Goal: Task Accomplishment & Management: Manage account settings

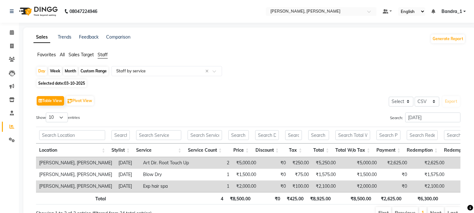
select select "csv"
drag, startPoint x: 421, startPoint y: 113, endPoint x: 390, endPoint y: 117, distance: 31.0
click at [390, 117] on label "Search: [DATE]" at bounding box center [425, 117] width 70 height 10
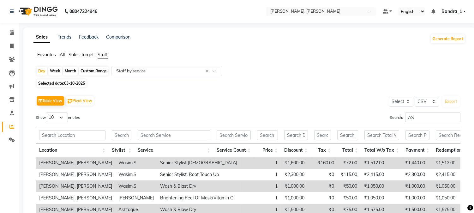
type input "A"
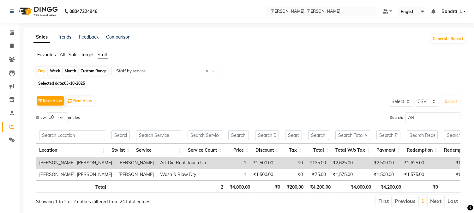
type input "A"
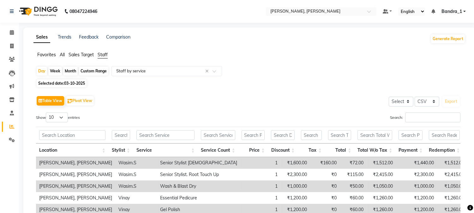
type input "A"
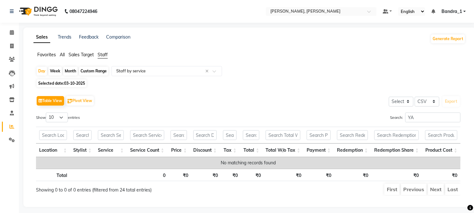
type input "Y"
type input "NAOM"
drag, startPoint x: 418, startPoint y: 117, endPoint x: 389, endPoint y: 115, distance: 29.5
click at [390, 115] on label "Search: NAOM" at bounding box center [425, 117] width 70 height 10
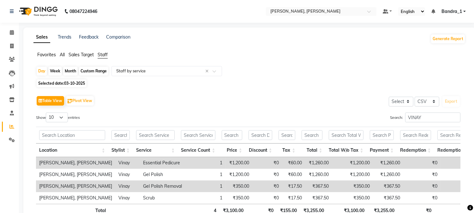
scroll to position [49, 0]
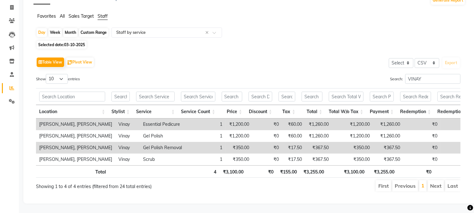
type input "VINAY"
drag, startPoint x: 425, startPoint y: 65, endPoint x: 378, endPoint y: 63, distance: 46.8
click at [385, 74] on div "Search: VINAY" at bounding box center [356, 80] width 207 height 12
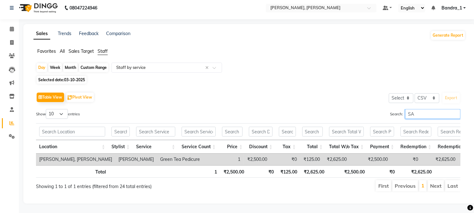
scroll to position [14, 0]
drag, startPoint x: 421, startPoint y: 100, endPoint x: 406, endPoint y: 101, distance: 14.5
click at [406, 109] on input "SAMA" at bounding box center [432, 114] width 55 height 10
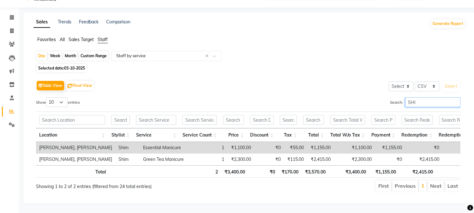
scroll to position [26, 0]
type input "SHIM"
drag, startPoint x: 423, startPoint y: 91, endPoint x: 392, endPoint y: 89, distance: 31.3
click at [392, 97] on label "Search: SHIM" at bounding box center [425, 102] width 70 height 10
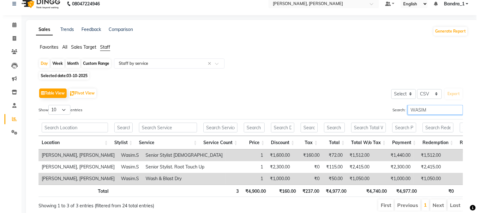
scroll to position [0, 0]
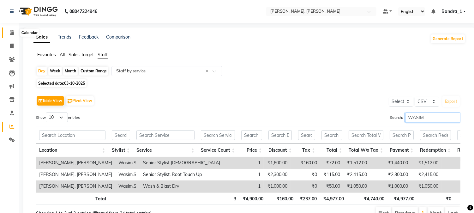
type input "WASIM"
click at [10, 34] on icon at bounding box center [12, 32] width 4 height 5
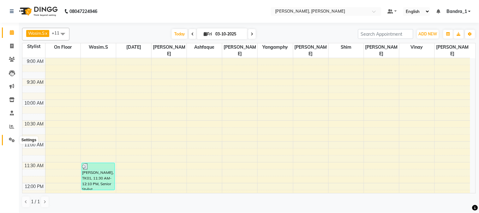
click at [13, 138] on icon at bounding box center [12, 139] width 6 height 5
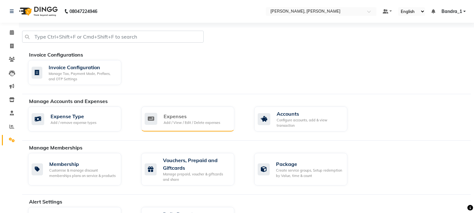
click at [172, 115] on div "Expenses" at bounding box center [192, 116] width 57 height 8
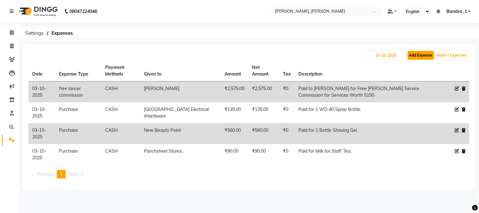
click at [419, 57] on button "Add Expense" at bounding box center [421, 55] width 27 height 9
select select "1"
select select "2374"
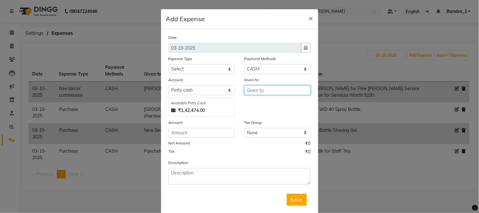
click at [260, 92] on input "text" at bounding box center [277, 90] width 66 height 10
click at [270, 103] on ngb-highlight "Wasim .S" at bounding box center [262, 103] width 21 height 6
type input "Wasim.S"
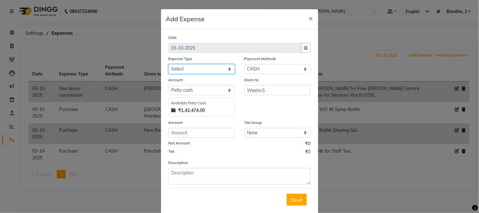
click at [229, 67] on select "Select Advance Salary Amazon B M C Cash transfer to bank Cash transfer to hub C…" at bounding box center [202, 69] width 66 height 10
select select "513"
click at [169, 64] on select "Select Advance Salary Amazon B M C Cash transfer to bank Cash transfer to hub C…" at bounding box center [202, 69] width 66 height 10
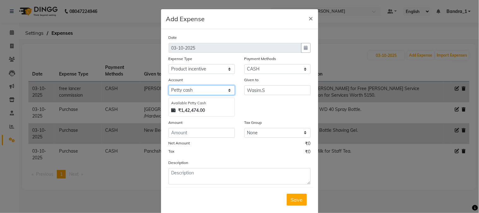
click at [201, 91] on select "Select Default account Petty cash" at bounding box center [202, 90] width 66 height 10
select select "296"
click at [169, 85] on select "Select Default account Petty cash" at bounding box center [202, 90] width 66 height 10
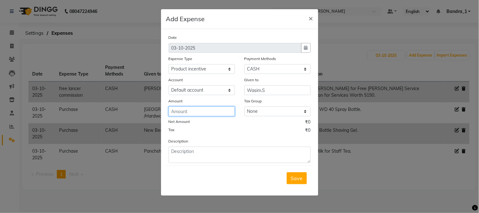
click at [177, 115] on input "number" at bounding box center [202, 111] width 66 height 10
type input "450"
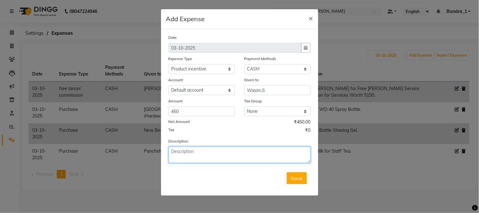
click at [195, 157] on textarea at bounding box center [240, 155] width 142 height 16
type textarea "Paid to Wasim Product Incentive for Hydra Balance Shampoo/Conditioner. Worth 44…"
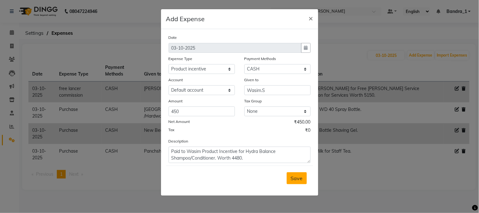
click at [295, 181] on span "Save" at bounding box center [297, 178] width 12 height 6
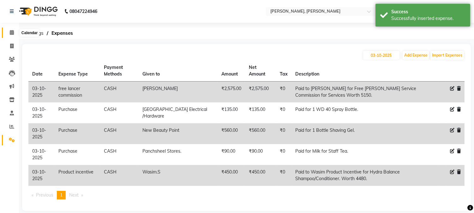
click at [11, 33] on icon at bounding box center [12, 32] width 4 height 5
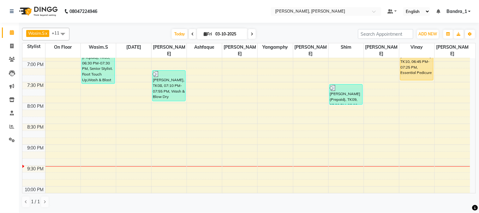
scroll to position [421, 0]
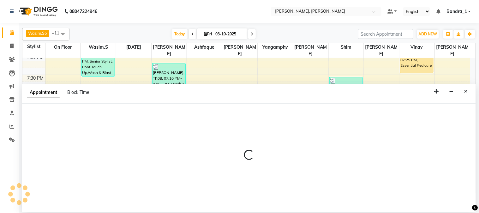
select select "54154"
select select "tentative"
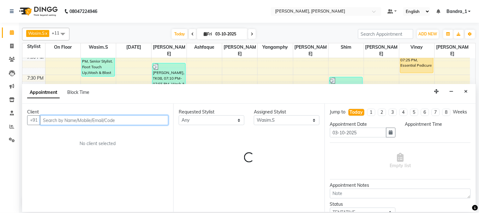
select select "1185"
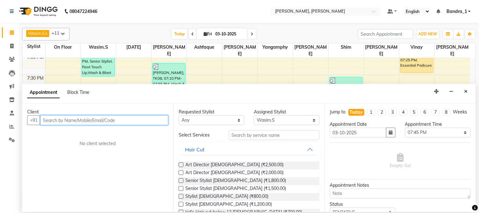
click at [80, 123] on input "text" at bounding box center [104, 120] width 128 height 10
type input "9594444422"
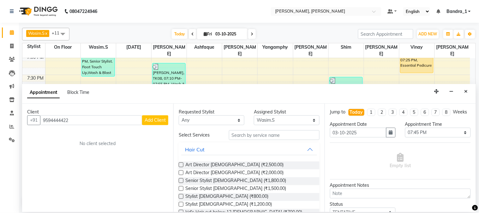
click at [163, 121] on span "Add Client" at bounding box center [155, 120] width 21 height 6
select select "22"
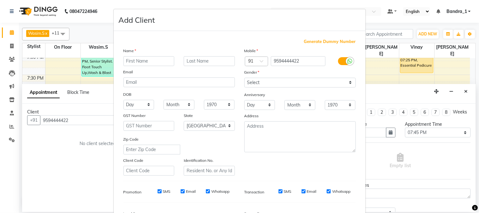
drag, startPoint x: 141, startPoint y: 61, endPoint x: 122, endPoint y: 30, distance: 36.4
click at [137, 54] on div "Name Email DOB Day 01 02 03 04 05 06 07 08 09 10 11 12 13 14 15 16 17 18 19 20 …" at bounding box center [179, 111] width 121 height 128
type input "NAFISA"
drag, startPoint x: 203, startPoint y: 59, endPoint x: 175, endPoint y: 30, distance: 40.4
click at [182, 38] on div "Generate Dummy Number Name NAFISA Email DOB Day 01 02 03 04 05 06 07 08 09 10 1…" at bounding box center [240, 144] width 252 height 226
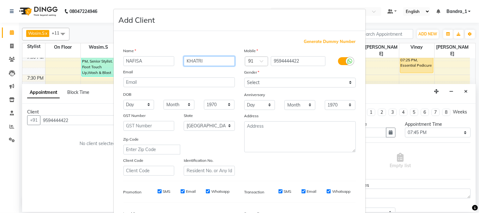
type input "KHATRI"
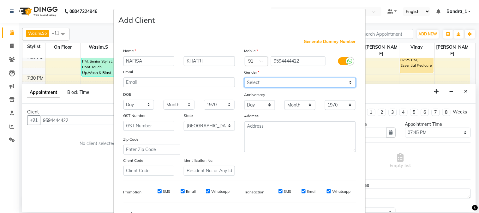
click at [256, 81] on select "Select Male Female Other Prefer Not To Say" at bounding box center [299, 83] width 111 height 10
select select "female"
click at [244, 78] on select "Select Male Female Other Prefer Not To Say" at bounding box center [299, 83] width 111 height 10
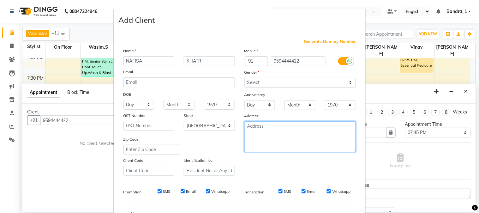
click at [254, 133] on textarea at bounding box center [299, 136] width 111 height 31
type textarea "10/25"
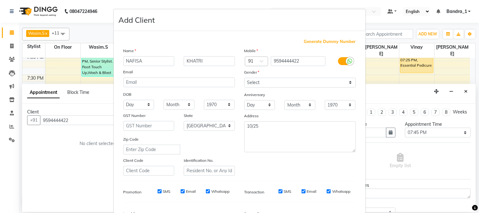
click at [158, 190] on input "SMS" at bounding box center [160, 191] width 4 height 4
checkbox input "false"
click at [181, 190] on input "Email" at bounding box center [183, 191] width 4 height 4
checkbox input "false"
click at [206, 192] on input "Whatsapp" at bounding box center [208, 191] width 4 height 4
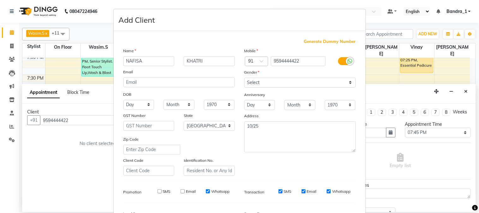
checkbox input "false"
drag, startPoint x: 277, startPoint y: 190, endPoint x: 302, endPoint y: 197, distance: 26.3
click at [279, 190] on input "SMS" at bounding box center [281, 191] width 4 height 4
checkbox input "false"
click at [302, 193] on input "Email" at bounding box center [304, 191] width 4 height 4
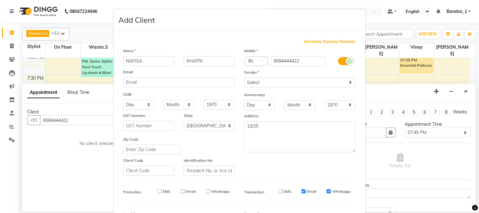
checkbox input "false"
click at [327, 190] on input "Whatsapp" at bounding box center [329, 191] width 4 height 4
checkbox input "false"
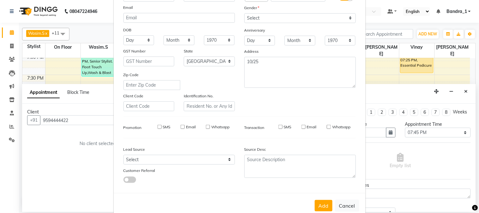
scroll to position [79, 0]
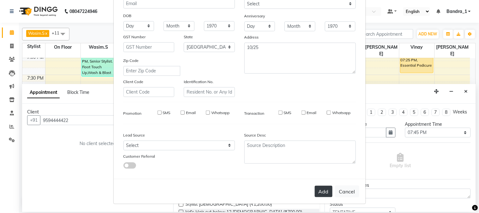
click at [323, 193] on button "Add" at bounding box center [324, 191] width 18 height 11
select select
select select "null"
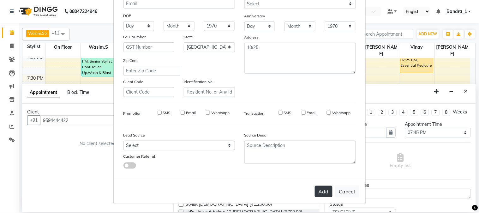
select select
checkbox input "false"
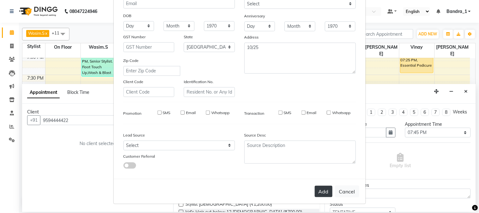
checkbox input "false"
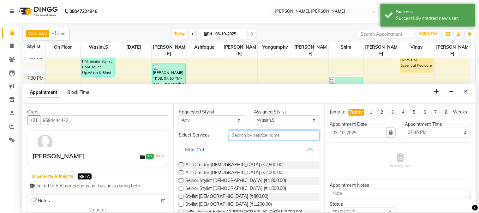
click at [250, 131] on input "text" at bounding box center [274, 135] width 91 height 10
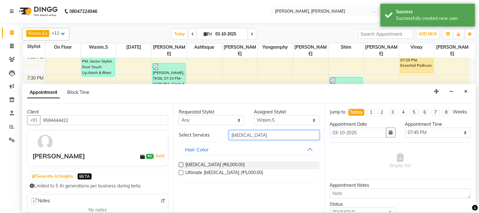
type input "BOTOX"
click at [182, 165] on label at bounding box center [181, 164] width 5 height 5
click at [182, 165] on input "checkbox" at bounding box center [181, 165] width 4 height 4
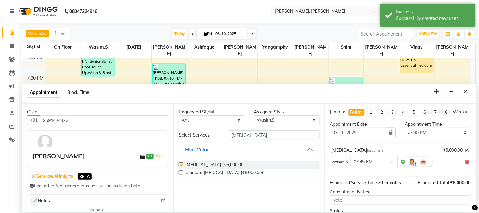
checkbox input "false"
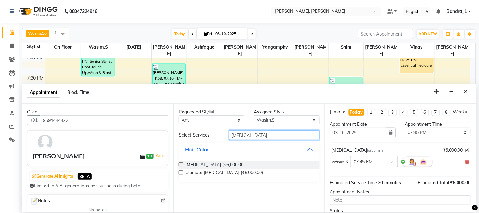
drag, startPoint x: 251, startPoint y: 134, endPoint x: 140, endPoint y: 31, distance: 151.1
click at [207, 116] on div "Requested Stylist Any Abdul Afsha Arslan Ashfaque ASLAM Attham Catherine Eshan …" at bounding box center [248, 158] width 151 height 108
type input "C"
type input "CAD"
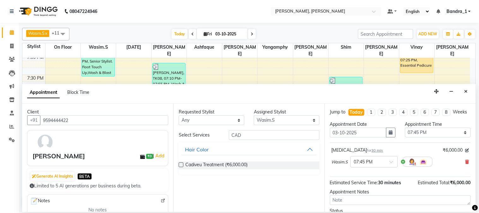
click at [181, 166] on label at bounding box center [181, 164] width 5 height 5
click at [181, 166] on input "checkbox" at bounding box center [181, 165] width 4 height 4
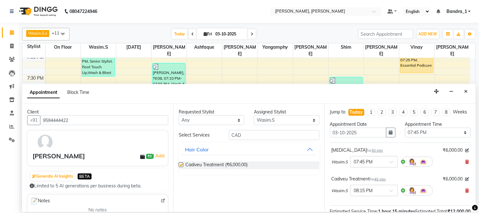
checkbox input "false"
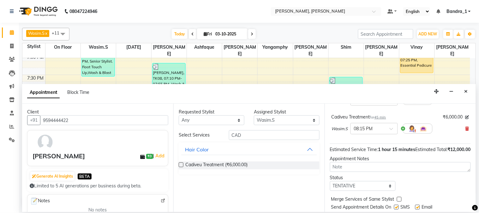
scroll to position [93, 0]
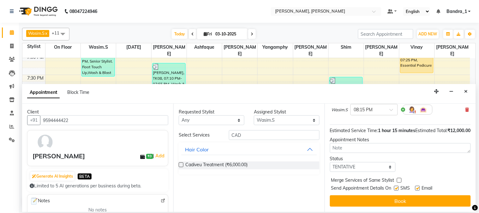
click at [397, 188] on label at bounding box center [396, 188] width 5 height 5
click at [397, 188] on input "checkbox" at bounding box center [396, 189] width 4 height 4
checkbox input "false"
click at [419, 188] on label at bounding box center [417, 188] width 5 height 5
click at [419, 188] on input "checkbox" at bounding box center [417, 189] width 4 height 4
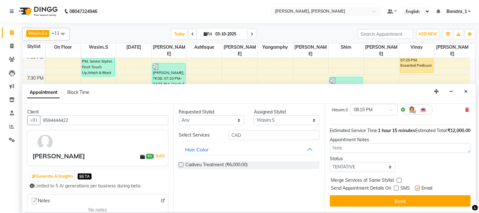
checkbox input "false"
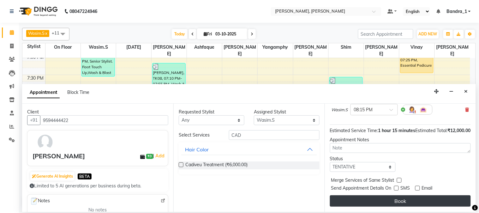
click at [414, 202] on button "Book" at bounding box center [400, 200] width 141 height 11
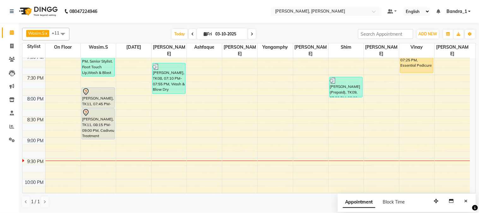
drag, startPoint x: 97, startPoint y: 86, endPoint x: 122, endPoint y: 15, distance: 75.5
click at [122, 15] on nav "08047224946 Select Location × Jean Claude Olivier, Bandra West Default Panel My…" at bounding box center [239, 11] width 479 height 23
click at [91, 93] on div "NAFISA KHATRI, TK11, 07:45 PM-08:15 PM, Botox" at bounding box center [98, 97] width 33 height 20
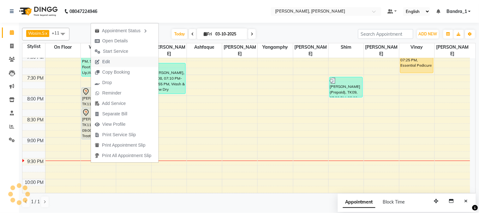
click at [103, 58] on span "Edit" at bounding box center [106, 61] width 8 height 7
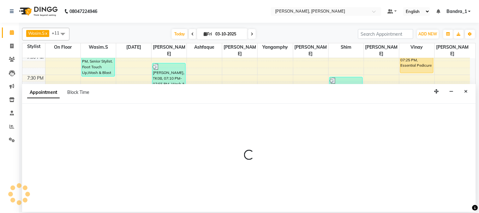
select select "tentative"
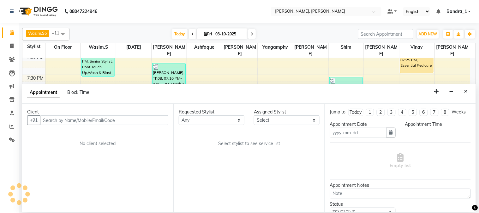
click at [468, 90] on icon "Close" at bounding box center [466, 91] width 3 height 4
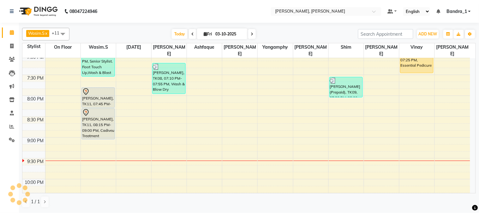
scroll to position [444, 0]
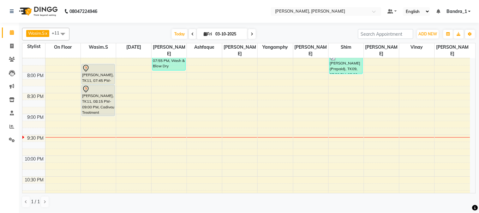
click at [96, 85] on div at bounding box center [98, 89] width 32 height 8
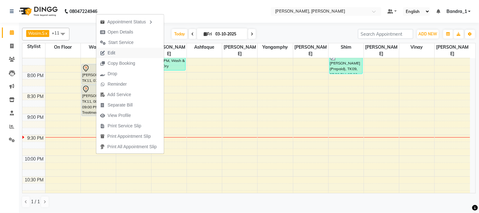
click at [117, 53] on span "Edit" at bounding box center [107, 53] width 23 height 10
select select "tentative"
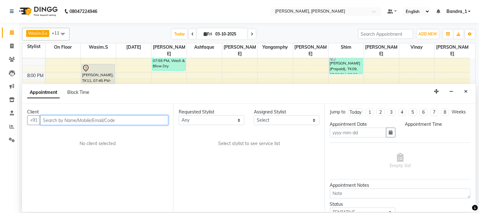
type input "03-10-2025"
select select "54154"
select select "1185"
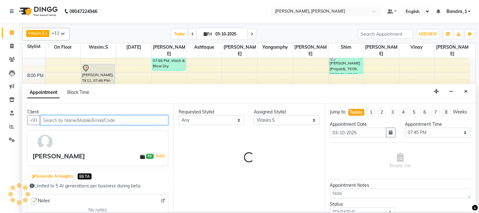
select select "303"
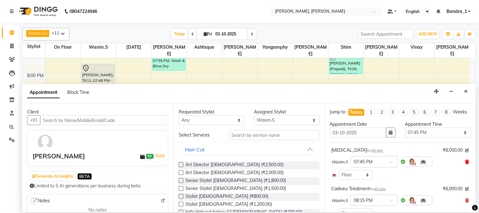
click at [466, 164] on icon at bounding box center [468, 161] width 4 height 4
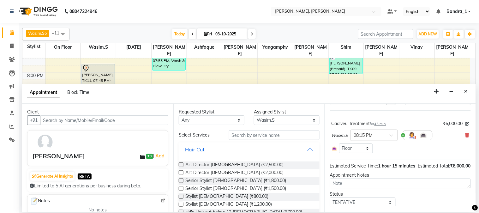
scroll to position [37, 0]
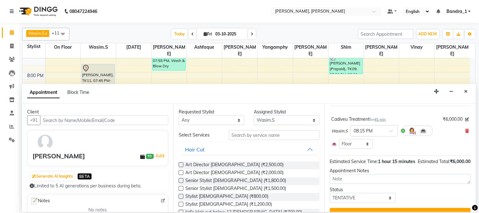
click at [465, 90] on icon "Close" at bounding box center [466, 91] width 3 height 4
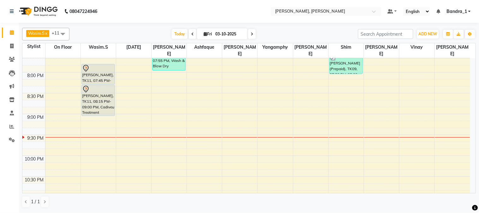
drag, startPoint x: 95, startPoint y: 65, endPoint x: 89, endPoint y: 62, distance: 7.2
click at [89, 64] on icon at bounding box center [86, 68] width 8 height 8
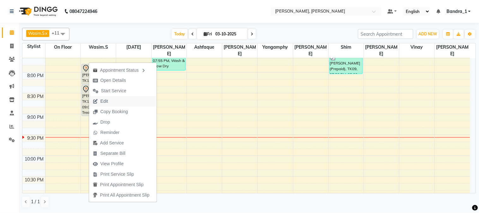
click at [105, 98] on span "Edit" at bounding box center [104, 101] width 8 height 7
select select "tentative"
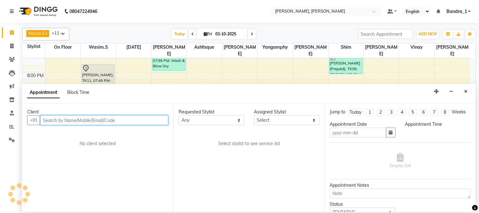
type input "03-10-2025"
select select "1185"
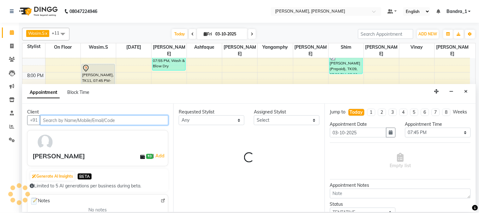
select select "54154"
select select "303"
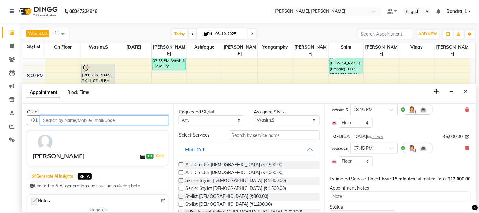
scroll to position [55, 0]
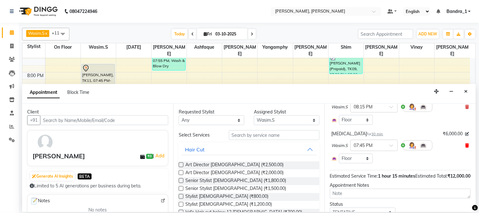
click at [466, 147] on icon at bounding box center [468, 145] width 4 height 4
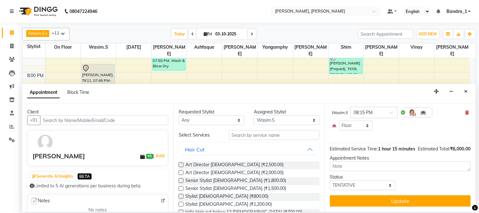
drag, startPoint x: 406, startPoint y: 207, endPoint x: 403, endPoint y: 209, distance: 3.4
click at [403, 207] on button "Update" at bounding box center [400, 200] width 141 height 11
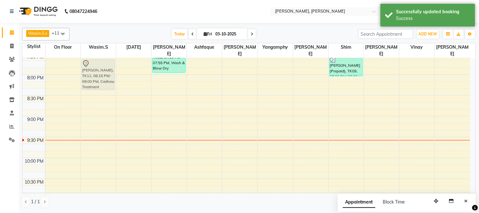
scroll to position [437, 0]
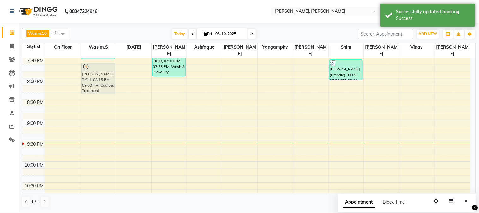
drag, startPoint x: 95, startPoint y: 85, endPoint x: 97, endPoint y: 67, distance: 18.5
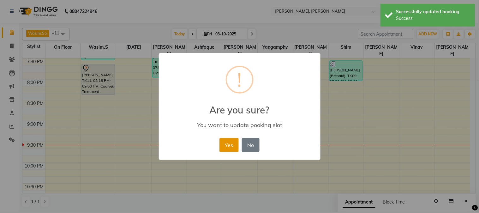
click at [224, 143] on button "Yes" at bounding box center [228, 145] width 19 height 14
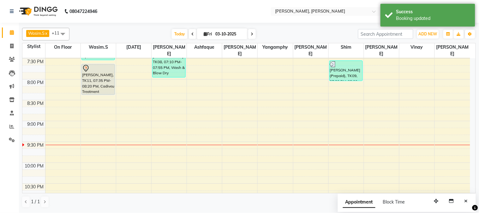
drag, startPoint x: 250, startPoint y: 32, endPoint x: 246, endPoint y: 37, distance: 7.4
click at [249, 33] on span at bounding box center [252, 34] width 8 height 10
type input "04-10-2025"
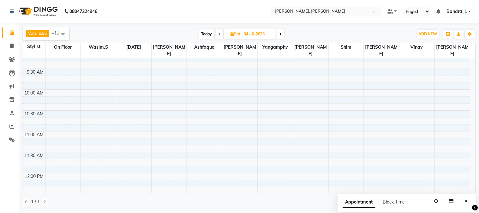
scroll to position [0, 0]
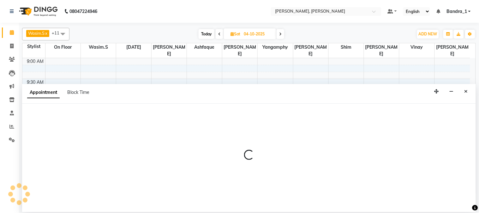
select select "54154"
select select "660"
select select "tentative"
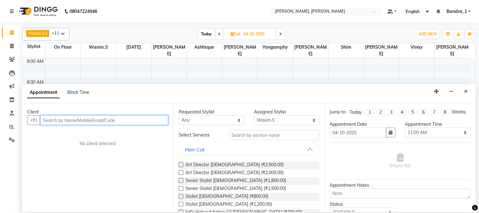
click at [81, 117] on input "text" at bounding box center [104, 120] width 128 height 10
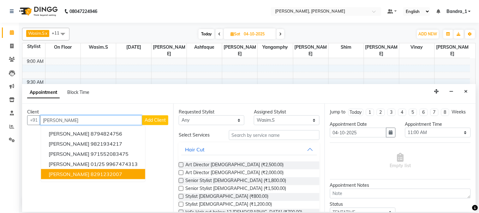
click at [102, 172] on ngb-highlight "8291232007" at bounding box center [107, 174] width 32 height 6
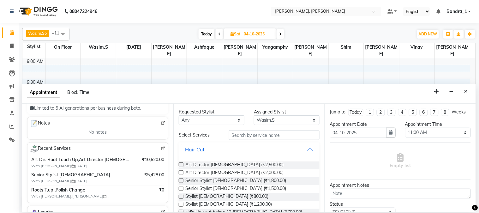
scroll to position [82, 0]
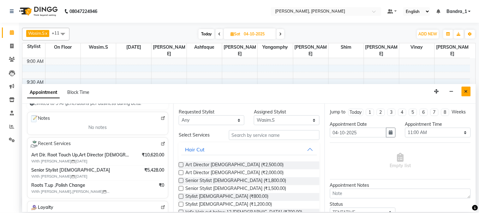
type input "8291232007"
click at [467, 93] on icon "Close" at bounding box center [466, 91] width 3 height 4
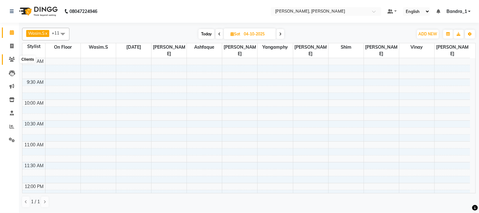
click at [15, 60] on span at bounding box center [11, 59] width 11 height 7
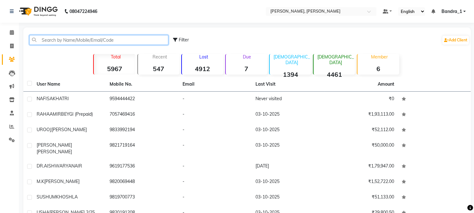
click at [64, 43] on input "text" at bounding box center [98, 40] width 139 height 10
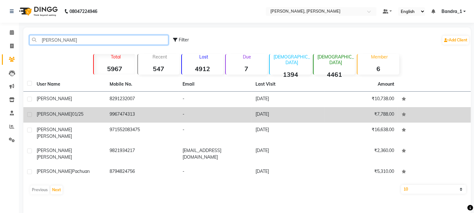
type input "MELISSA"
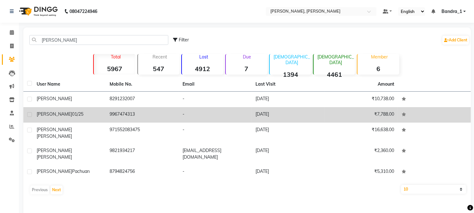
click at [72, 116] on span "01/25" at bounding box center [77, 114] width 11 height 6
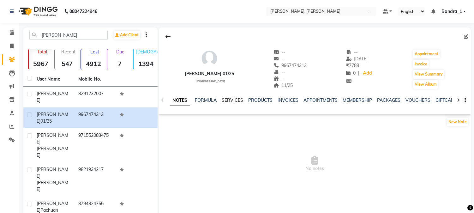
click at [238, 99] on link "SERVICES" at bounding box center [232, 100] width 21 height 6
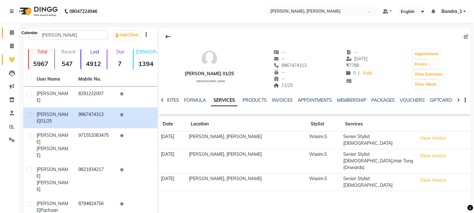
click at [13, 33] on icon at bounding box center [12, 32] width 4 height 5
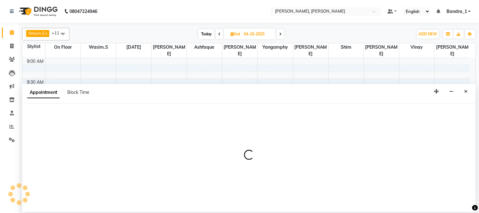
select select "54154"
select select "660"
select select "tentative"
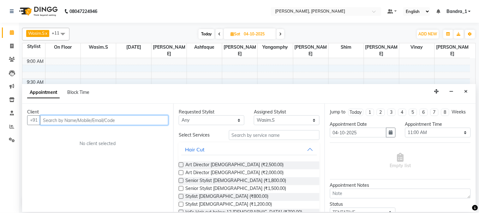
click at [54, 118] on input "text" at bounding box center [104, 120] width 128 height 10
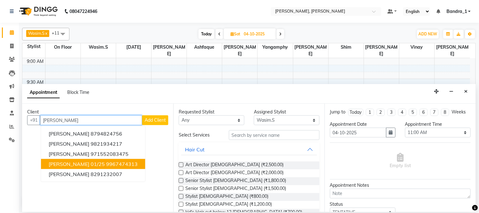
click at [106, 163] on ngb-highlight "9967474313" at bounding box center [122, 164] width 32 height 6
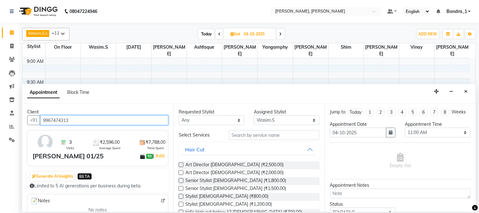
type input "9967474313"
click at [181, 179] on label at bounding box center [181, 180] width 5 height 5
click at [181, 179] on input "checkbox" at bounding box center [181, 181] width 4 height 4
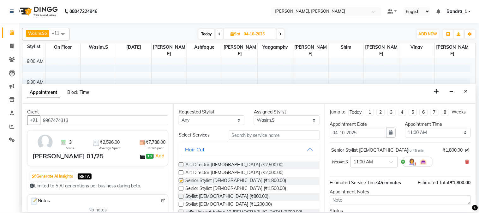
checkbox input "false"
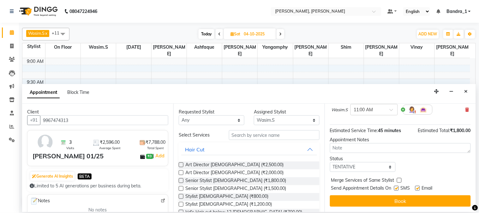
click at [418, 188] on label at bounding box center [417, 188] width 5 height 5
click at [418, 188] on input "checkbox" at bounding box center [417, 189] width 4 height 4
checkbox input "false"
click at [396, 188] on label at bounding box center [396, 188] width 5 height 5
click at [396, 188] on input "checkbox" at bounding box center [396, 189] width 4 height 4
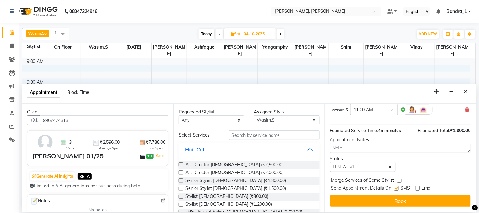
checkbox input "false"
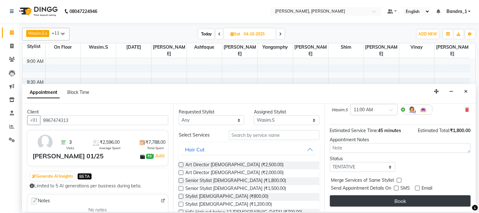
click at [386, 204] on button "Book" at bounding box center [400, 200] width 141 height 11
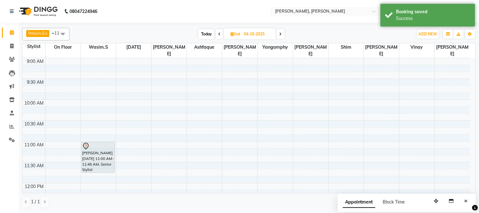
select select "58043"
select select "tentative"
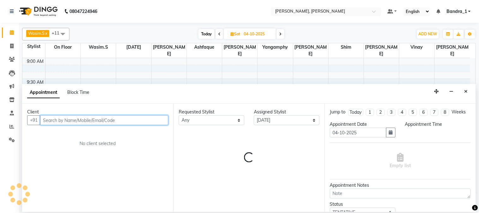
select select "690"
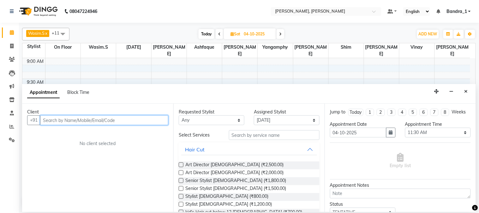
click at [92, 119] on input "text" at bounding box center [104, 120] width 128 height 10
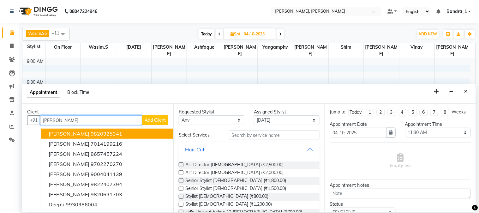
click at [127, 134] on button "DEEPTI DESAI 9820325341" at bounding box center [114, 134] width 146 height 10
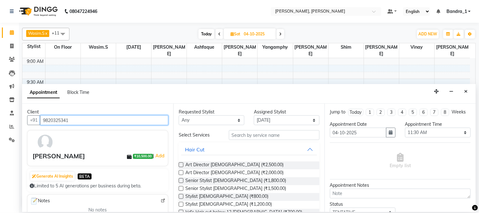
type input "9820325341"
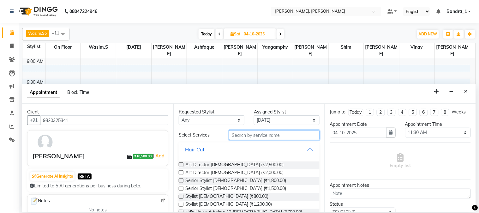
drag, startPoint x: 248, startPoint y: 134, endPoint x: 234, endPoint y: 114, distance: 25.0
click at [242, 134] on input "text" at bounding box center [274, 135] width 91 height 10
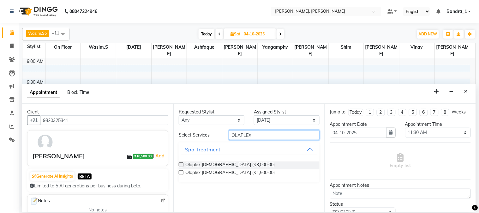
type input "OLAPLEX"
click at [182, 165] on label at bounding box center [181, 164] width 5 height 5
click at [182, 165] on input "checkbox" at bounding box center [181, 165] width 4 height 4
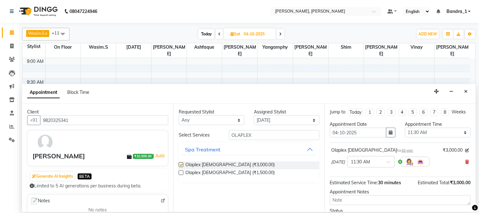
checkbox input "false"
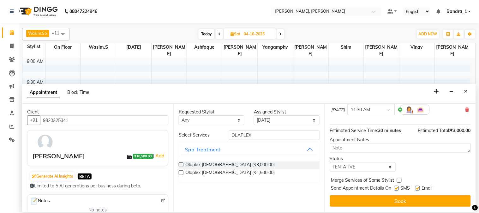
click at [398, 189] on label at bounding box center [396, 188] width 5 height 5
click at [398, 189] on input "checkbox" at bounding box center [396, 189] width 4 height 4
checkbox input "false"
click at [418, 190] on label at bounding box center [417, 188] width 5 height 5
click at [418, 190] on input "checkbox" at bounding box center [417, 189] width 4 height 4
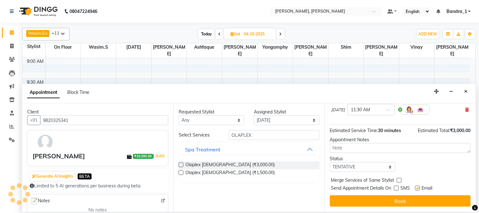
checkbox input "false"
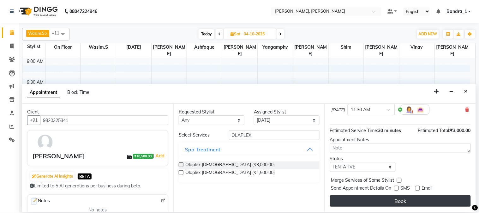
click at [412, 201] on button "Book" at bounding box center [400, 200] width 141 height 11
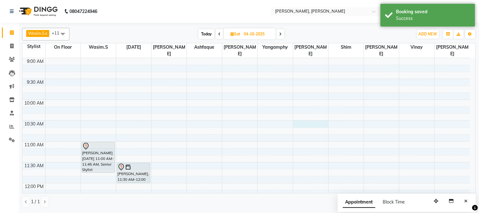
select select "64098"
select select "tentative"
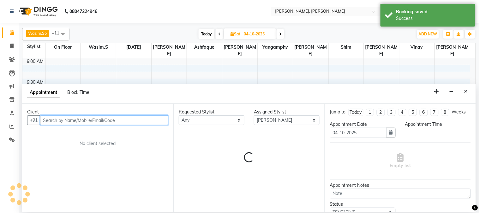
select select "630"
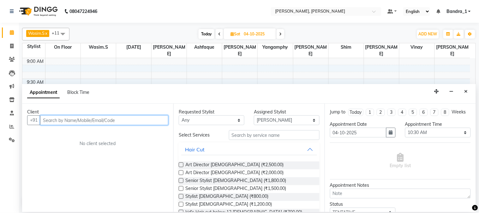
drag, startPoint x: 111, startPoint y: 122, endPoint x: 108, endPoint y: 108, distance: 14.5
click at [111, 121] on input "text" at bounding box center [104, 120] width 128 height 10
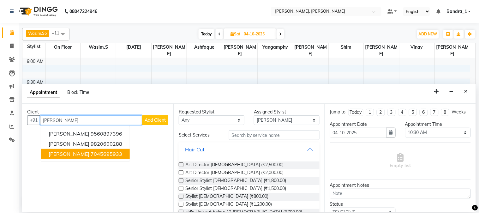
click at [92, 153] on ngb-highlight "7045695933" at bounding box center [107, 154] width 32 height 6
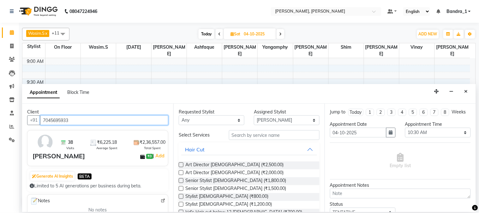
type input "7045695933"
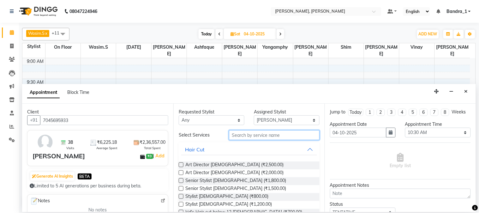
click at [241, 136] on input "text" at bounding box center [274, 135] width 91 height 10
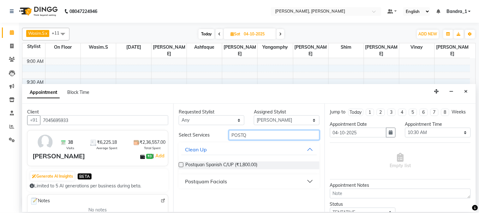
type input "POSTQ"
click at [202, 182] on div "Postquam Facials" at bounding box center [206, 181] width 42 height 8
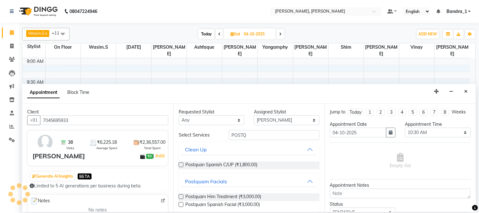
click at [179, 205] on label at bounding box center [181, 204] width 5 height 5
click at [179, 205] on input "checkbox" at bounding box center [181, 205] width 4 height 4
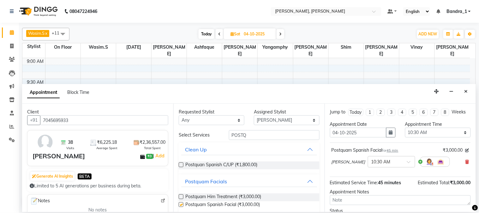
checkbox input "false"
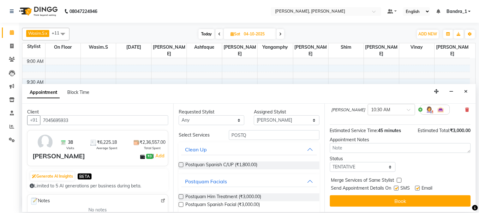
drag, startPoint x: 419, startPoint y: 189, endPoint x: 414, endPoint y: 189, distance: 4.7
click at [418, 189] on label at bounding box center [417, 188] width 5 height 5
click at [418, 189] on input "checkbox" at bounding box center [417, 189] width 4 height 4
checkbox input "false"
click at [399, 189] on label at bounding box center [396, 188] width 5 height 5
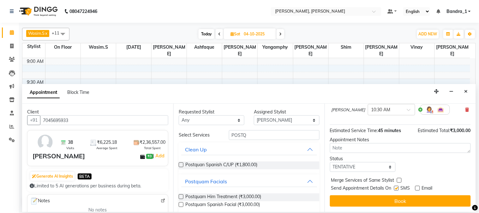
click at [398, 189] on input "checkbox" at bounding box center [396, 189] width 4 height 4
checkbox input "false"
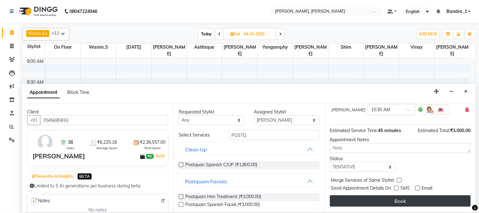
click at [398, 200] on button "Book" at bounding box center [400, 200] width 141 height 11
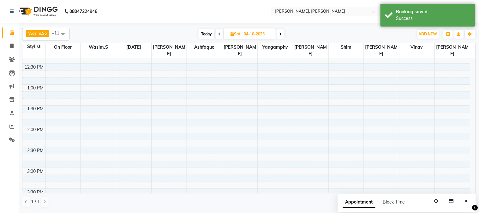
scroll to position [280, 0]
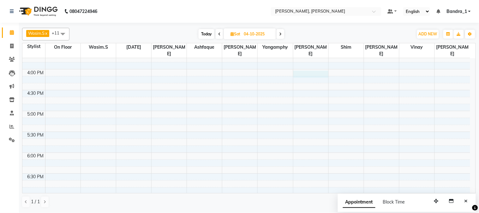
click at [306, 67] on div "9:00 AM 9:30 AM 10:00 AM 10:30 AM 11:00 AM 11:30 AM 12:00 PM 12:30 PM 1:00 PM 1…" at bounding box center [246, 69] width 448 height 583
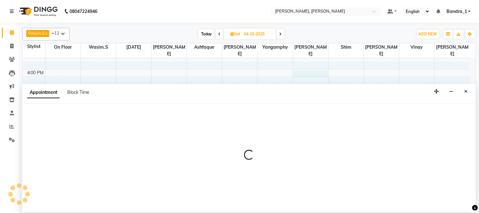
select select "64098"
select select "960"
select select "tentative"
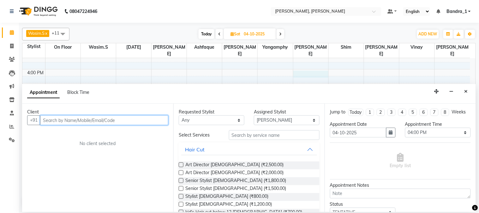
drag, startPoint x: 80, startPoint y: 123, endPoint x: 80, endPoint y: 119, distance: 4.4
click at [80, 123] on input "text" at bounding box center [104, 120] width 128 height 10
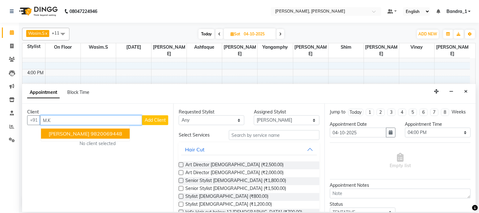
click at [92, 137] on button "M.K SINGH 9820069448" at bounding box center [85, 134] width 89 height 10
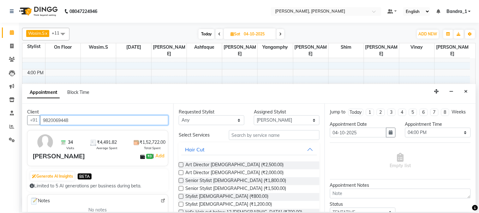
type input "9820069448"
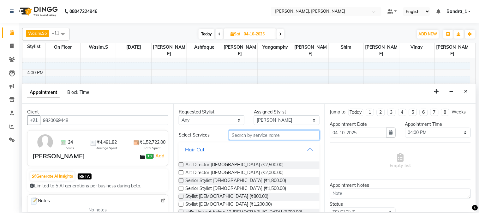
click at [261, 137] on input "text" at bounding box center [274, 135] width 91 height 10
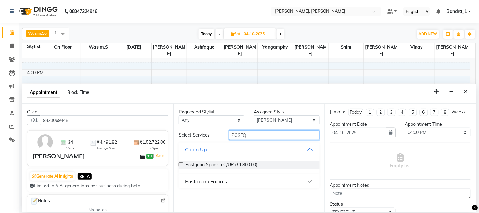
type input "POSTQ"
click at [200, 179] on div "Postquam Facials" at bounding box center [206, 181] width 42 height 8
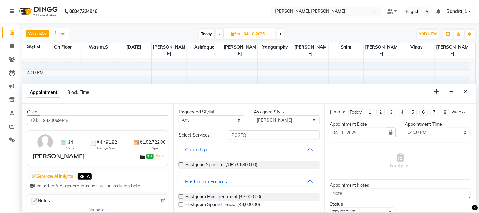
click at [182, 198] on label at bounding box center [181, 196] width 5 height 5
click at [182, 198] on input "checkbox" at bounding box center [181, 197] width 4 height 4
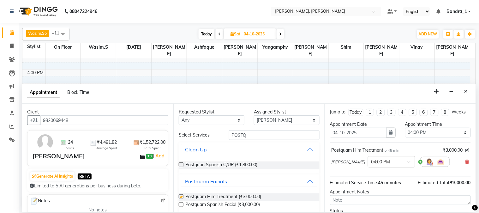
checkbox input "false"
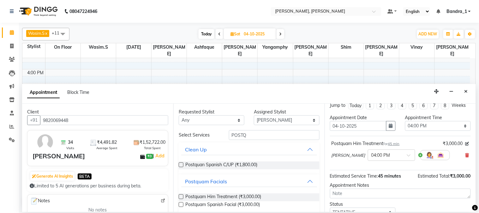
scroll to position [58, 0]
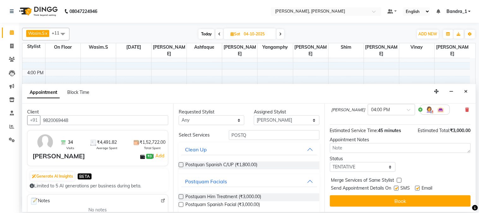
drag, startPoint x: 418, startPoint y: 189, endPoint x: 407, endPoint y: 189, distance: 11.7
click at [418, 189] on label at bounding box center [417, 188] width 5 height 5
click at [418, 189] on input "checkbox" at bounding box center [417, 189] width 4 height 4
checkbox input "false"
click at [395, 189] on label at bounding box center [396, 188] width 5 height 5
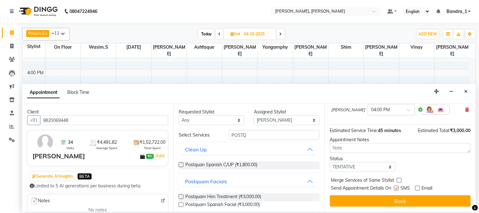
click at [395, 189] on input "checkbox" at bounding box center [396, 189] width 4 height 4
checkbox input "false"
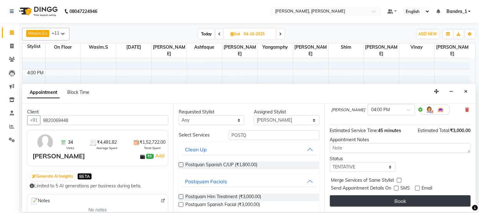
click at [395, 200] on button "Book" at bounding box center [400, 200] width 141 height 11
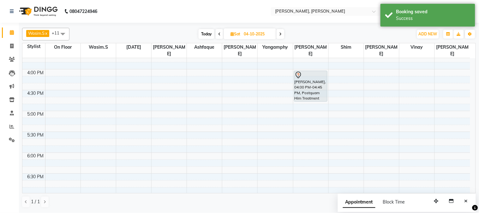
scroll to position [140, 0]
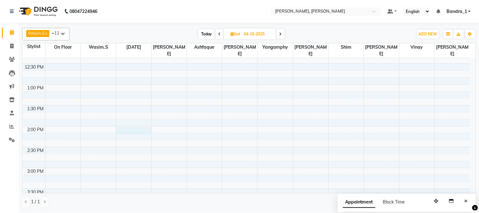
click at [136, 123] on div "9:00 AM 9:30 AM 10:00 AM 10:30 AM 11:00 AM 11:30 AM 12:00 PM 12:30 PM 1:00 PM 1…" at bounding box center [246, 209] width 448 height 583
select select "58043"
select select "tentative"
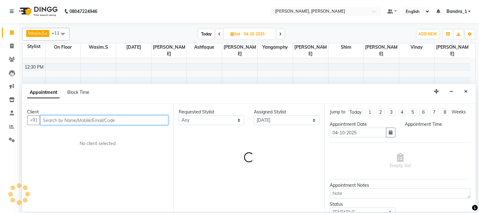
select select "840"
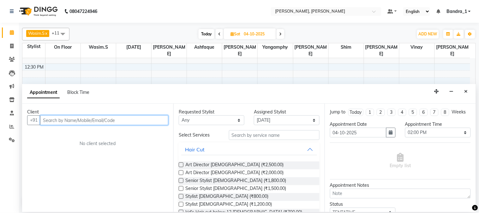
click at [61, 119] on input "text" at bounding box center [104, 120] width 128 height 10
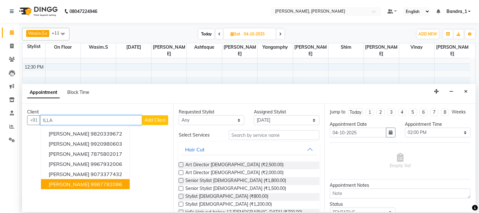
click at [91, 182] on ngb-highlight "9987782086" at bounding box center [107, 184] width 32 height 6
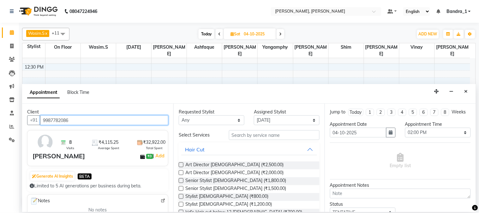
type input "9987782086"
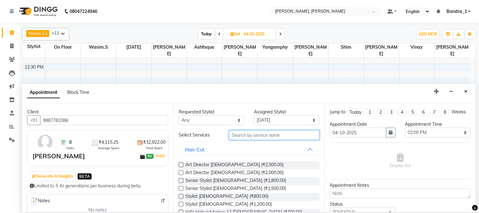
drag, startPoint x: 240, startPoint y: 135, endPoint x: 223, endPoint y: 77, distance: 60.7
click at [237, 128] on div "Requested Stylist Any Abdul Afsha Arslan Ashfaque ASLAM Attham Catherine Eshan …" at bounding box center [248, 158] width 151 height 108
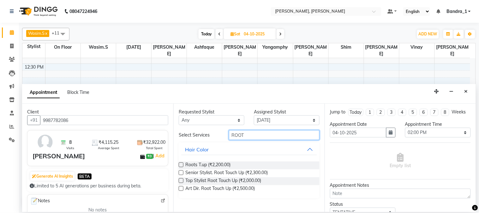
type input "ROOT"
click at [182, 189] on label at bounding box center [181, 188] width 5 height 5
click at [182, 189] on input "checkbox" at bounding box center [181, 189] width 4 height 4
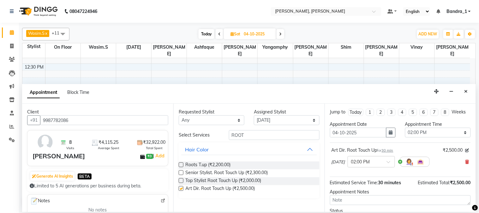
checkbox input "false"
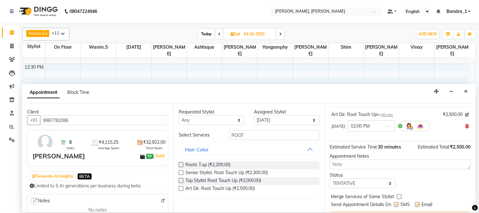
scroll to position [58, 0]
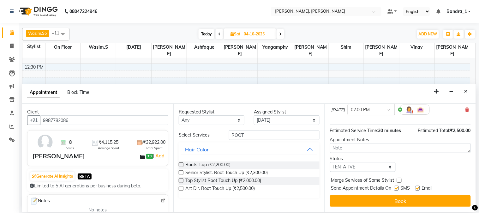
click at [417, 187] on label at bounding box center [417, 188] width 5 height 5
click at [417, 187] on input "checkbox" at bounding box center [417, 189] width 4 height 4
checkbox input "false"
click at [397, 188] on label at bounding box center [396, 188] width 5 height 5
click at [397, 188] on input "checkbox" at bounding box center [396, 189] width 4 height 4
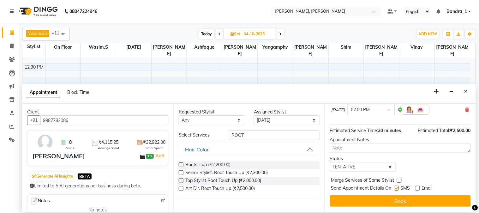
checkbox input "false"
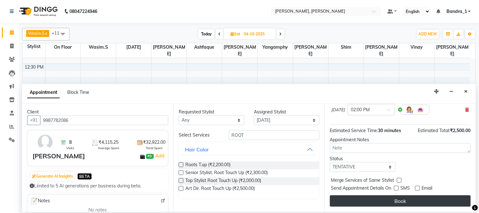
click at [393, 202] on button "Book" at bounding box center [400, 200] width 141 height 11
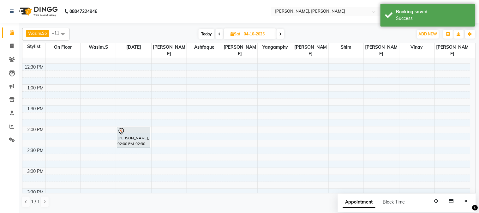
click at [203, 33] on span "Today" at bounding box center [207, 34] width 16 height 10
type input "03-10-2025"
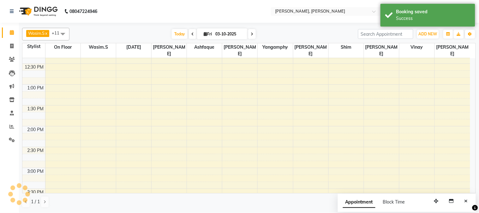
scroll to position [444, 0]
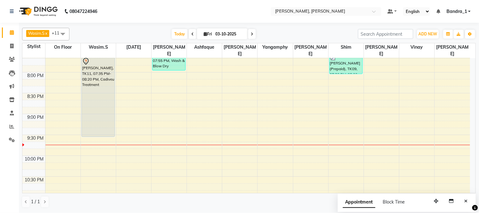
drag, startPoint x: 93, startPoint y: 81, endPoint x: 90, endPoint y: 111, distance: 30.8
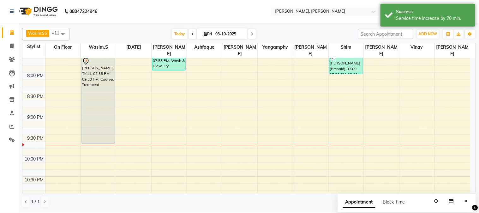
drag, startPoint x: 97, startPoint y: 129, endPoint x: 98, endPoint y: 109, distance: 20.6
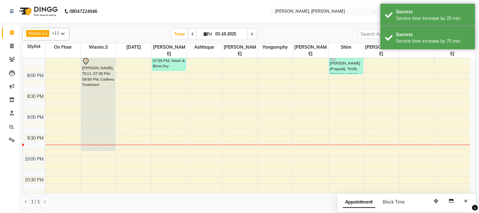
click at [102, 86] on div "NAFISA KHATRI, TK11, 07:35 PM-09:50 PM, Cadiveu Treatment" at bounding box center [98, 103] width 33 height 93
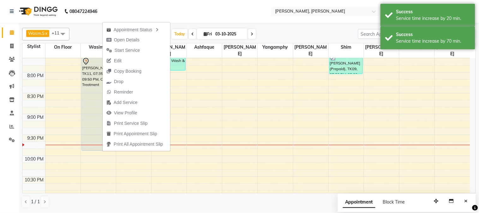
drag, startPoint x: 183, startPoint y: 9, endPoint x: 157, endPoint y: 44, distance: 43.1
click at [182, 11] on nav "08047224946 Select Location × Jean Claude Olivier, Bandra West Default Panel My…" at bounding box center [239, 11] width 479 height 23
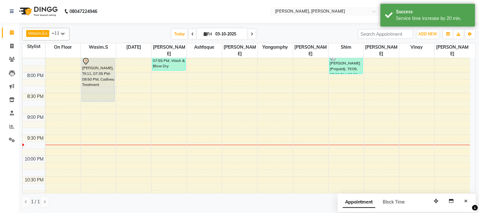
drag, startPoint x: 96, startPoint y: 142, endPoint x: 105, endPoint y: 95, distance: 48.2
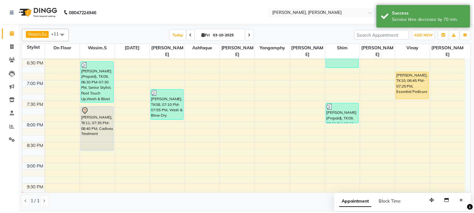
scroll to position [377, 0]
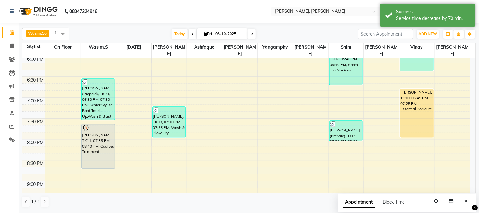
drag, startPoint x: 413, startPoint y: 109, endPoint x: 404, endPoint y: 141, distance: 33.3
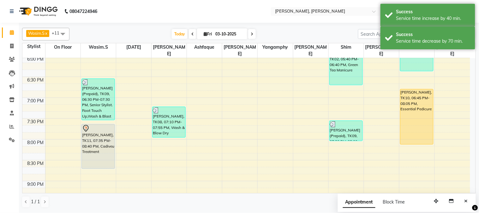
click at [93, 132] on div "[PERSON_NAME], TK11, 07:35 PM-08:40 PM, Cadiveu Treatment" at bounding box center [98, 146] width 33 height 44
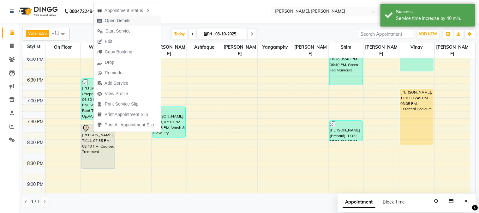
click at [118, 21] on span "Open Details" at bounding box center [118, 20] width 26 height 7
select select "7"
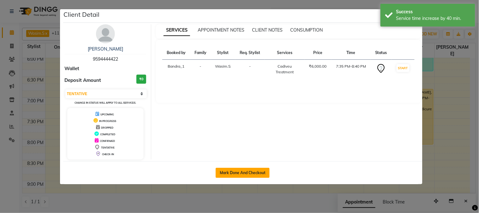
click at [238, 170] on button "Mark Done And Checkout" at bounding box center [243, 173] width 54 height 10
select select "service"
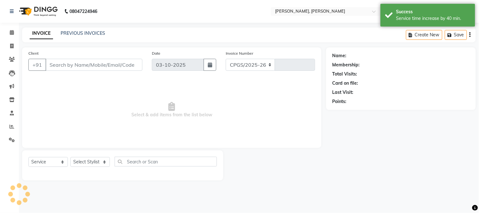
select select "7997"
type input "1436"
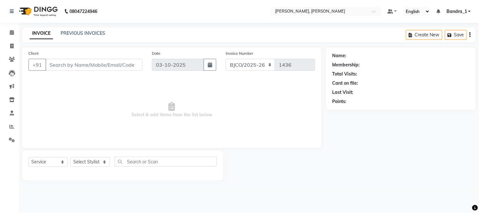
type input "9594444422"
select select "54154"
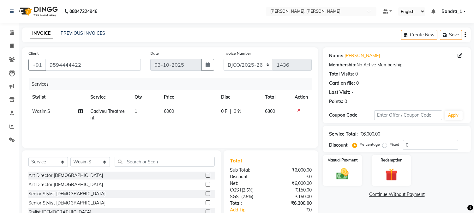
click at [167, 111] on span "6000" at bounding box center [169, 111] width 10 height 6
select select "54154"
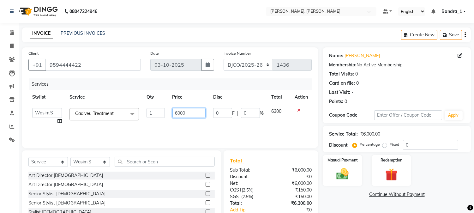
click at [177, 114] on input "6000" at bounding box center [188, 113] width 33 height 10
type input "9000"
click at [253, 126] on div "Services Stylist Service Qty Price Disc Total Action Abdul Afsha Arslan Ashfaqu…" at bounding box center [169, 109] width 283 height 63
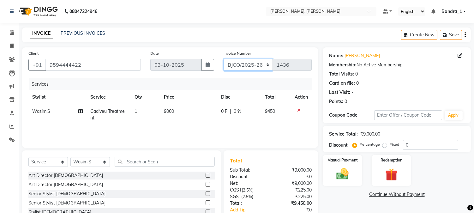
click at [268, 65] on select "CPGS/2025-26 BJCO/2025-26 Pre/2025" at bounding box center [249, 65] width 50 height 12
select select "7998"
click at [224, 59] on select "CPGS/2025-26 BJCO/2025-26 Pre/2025" at bounding box center [249, 65] width 50 height 12
type input "0493"
click at [345, 174] on img at bounding box center [342, 174] width 21 height 15
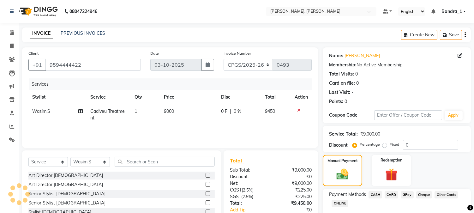
click at [376, 196] on span "CASH" at bounding box center [376, 194] width 14 height 7
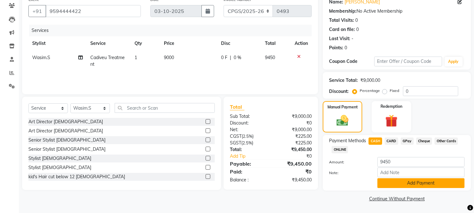
click at [409, 180] on button "Add Payment" at bounding box center [420, 183] width 87 height 10
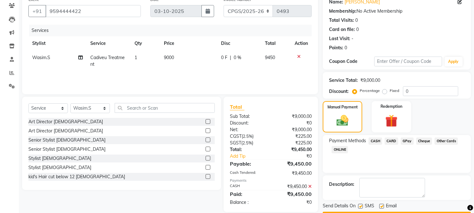
drag, startPoint x: 358, startPoint y: 203, endPoint x: 375, endPoint y: 207, distance: 17.1
click at [361, 205] on label at bounding box center [360, 206] width 5 height 5
click at [361, 205] on input "checkbox" at bounding box center [360, 206] width 4 height 4
checkbox input "false"
click at [381, 206] on label at bounding box center [381, 206] width 5 height 5
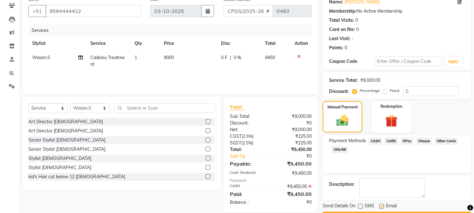
click at [381, 206] on input "checkbox" at bounding box center [381, 206] width 4 height 4
checkbox input "false"
click at [382, 212] on button "Checkout" at bounding box center [397, 217] width 148 height 10
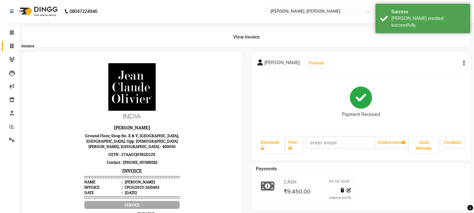
click at [12, 47] on icon at bounding box center [11, 46] width 3 height 5
select select "service"
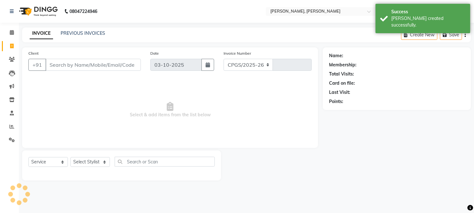
select select "7997"
type input "1436"
click at [75, 31] on link "PREVIOUS INVOICES" at bounding box center [83, 33] width 45 height 6
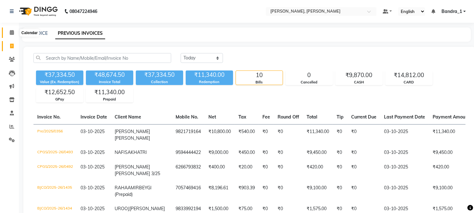
click at [12, 32] on icon at bounding box center [12, 32] width 4 height 5
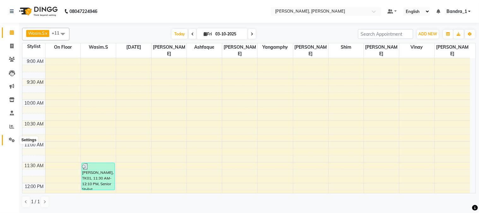
click at [11, 141] on icon at bounding box center [12, 139] width 6 height 5
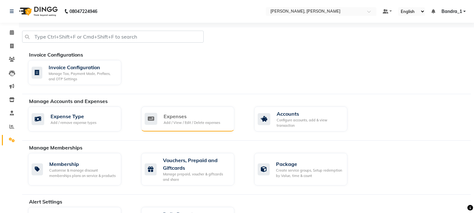
click at [185, 117] on div "Expenses" at bounding box center [192, 116] width 57 height 8
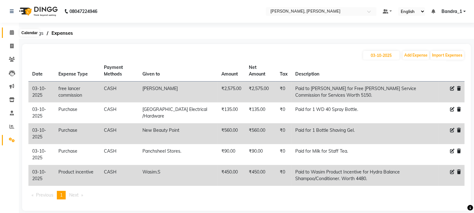
click at [11, 34] on icon at bounding box center [12, 32] width 4 height 5
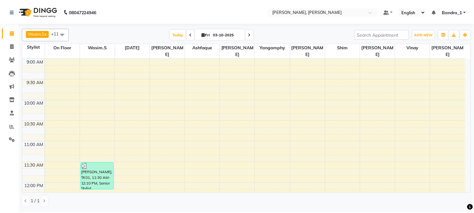
scroll to position [433, 0]
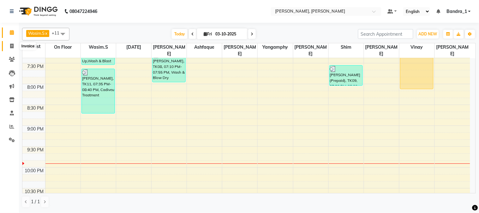
click at [10, 47] on icon at bounding box center [11, 46] width 3 height 5
select select "service"
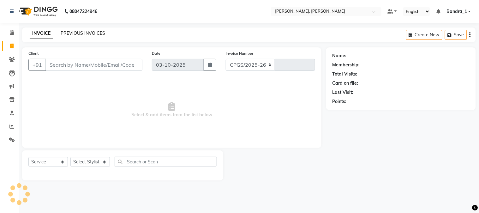
select select "7997"
type input "1436"
click at [88, 33] on link "PREVIOUS INVOICES" at bounding box center [83, 33] width 45 height 6
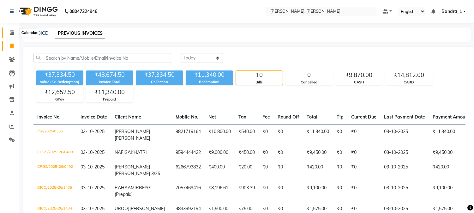
click at [12, 33] on icon at bounding box center [12, 32] width 4 height 5
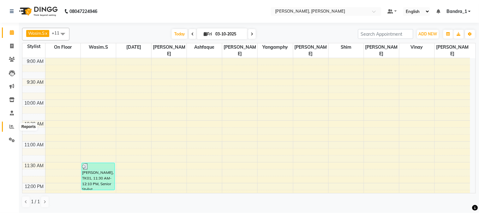
click at [13, 125] on icon at bounding box center [11, 126] width 5 height 5
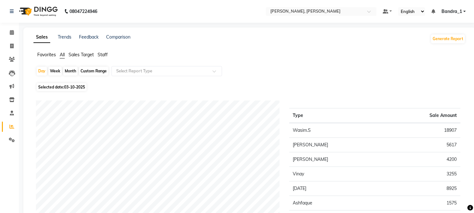
click at [101, 55] on span "Staff" at bounding box center [103, 55] width 10 height 6
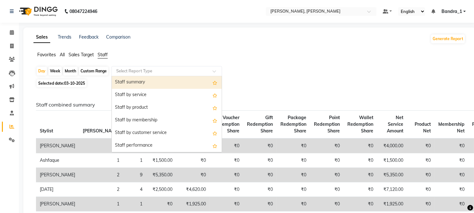
click at [215, 67] on div "Select Report Type" at bounding box center [166, 71] width 111 height 10
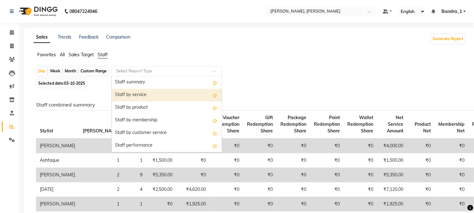
click at [181, 93] on div "Staff by service" at bounding box center [167, 95] width 110 height 13
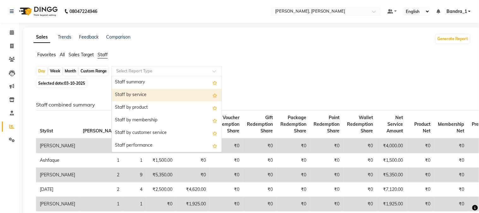
select select "csv"
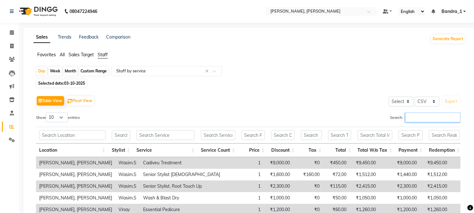
click at [414, 116] on input "Search:" at bounding box center [432, 117] width 55 height 10
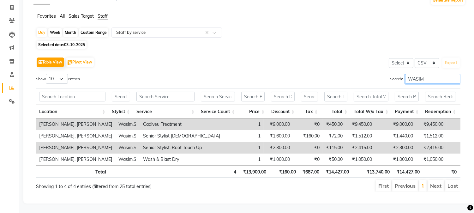
scroll to position [49, 0]
type input "WASIM"
click at [11, 86] on icon at bounding box center [11, 88] width 5 height 5
click at [15, 58] on span at bounding box center [11, 61] width 11 height 7
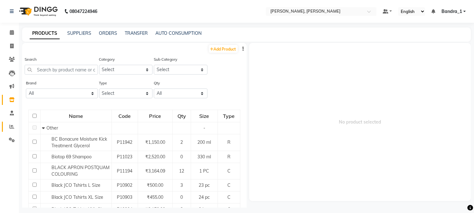
click at [14, 130] on link "Reports" at bounding box center [9, 127] width 15 height 10
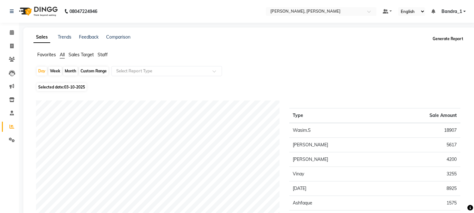
click at [450, 37] on button "Generate Report" at bounding box center [448, 38] width 34 height 9
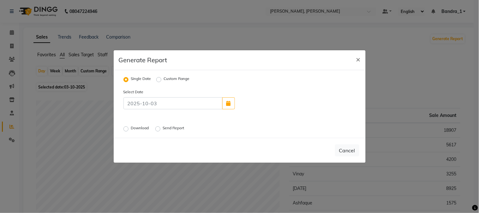
click at [131, 128] on label "Download" at bounding box center [140, 129] width 19 height 8
click at [127, 128] on input "Download" at bounding box center [127, 129] width 4 height 4
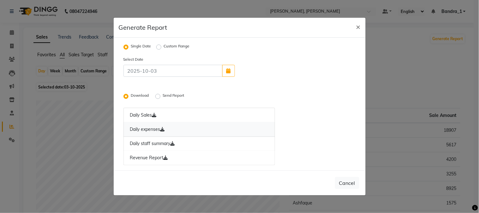
click at [143, 131] on link "Daily expenses" at bounding box center [199, 129] width 152 height 15
click at [357, 24] on span "×" at bounding box center [358, 26] width 4 height 9
radio input "false"
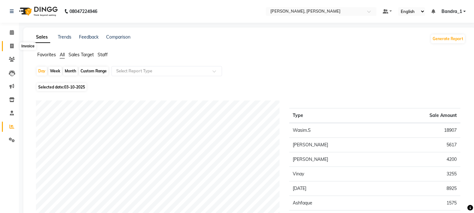
click at [11, 44] on icon at bounding box center [11, 46] width 3 height 5
select select "service"
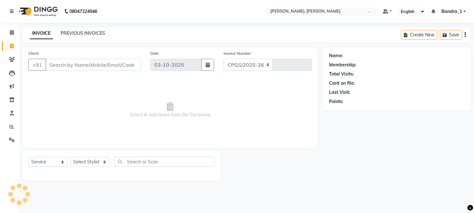
select select "7997"
type input "1436"
click at [76, 34] on link "PREVIOUS INVOICES" at bounding box center [83, 33] width 45 height 6
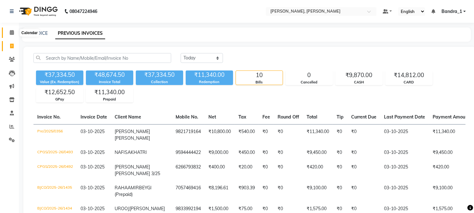
click at [14, 33] on span at bounding box center [11, 32] width 11 height 7
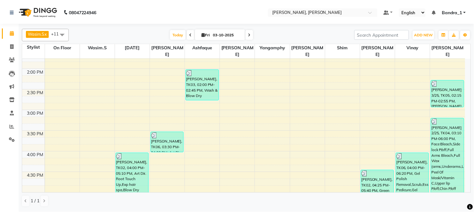
scroll to position [280, 0]
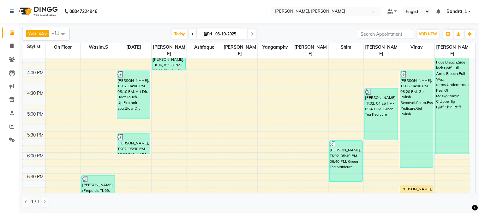
click at [419, 187] on div "[PERSON_NAME], TK10, 06:45 PM-08:05 PM, Essential Pedicure" at bounding box center [416, 213] width 33 height 55
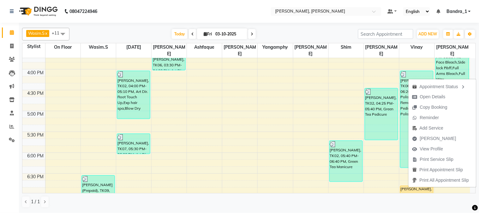
drag, startPoint x: 432, startPoint y: 137, endPoint x: 427, endPoint y: 127, distance: 11.2
click at [429, 134] on span "Mark Done" at bounding box center [434, 138] width 51 height 10
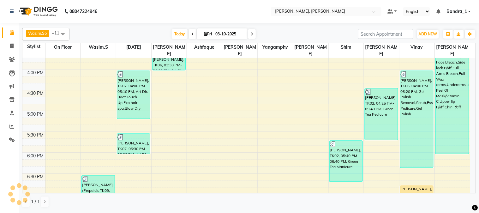
select select "7997"
select select "service"
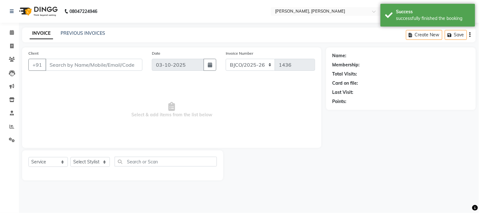
type input "9619177536"
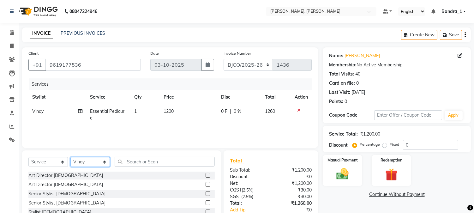
click at [103, 164] on select "Select Stylist Abdul Afsha Arslan Ashfaque ASLAM Attham Bandra_1 Bandra_store C…" at bounding box center [89, 162] width 39 height 10
select select "54154"
click at [70, 157] on select "Select Stylist Abdul Afsha Arslan Ashfaque ASLAM Attham Bandra_1 Bandra_store C…" at bounding box center [89, 162] width 39 height 10
click at [206, 203] on label at bounding box center [208, 202] width 5 height 5
click at [206, 203] on input "checkbox" at bounding box center [208, 203] width 4 height 4
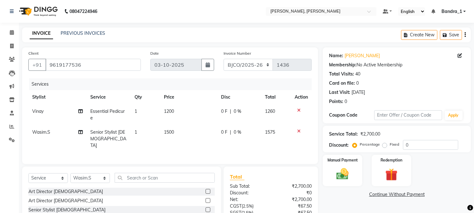
checkbox input "false"
click at [132, 175] on input "text" at bounding box center [165, 178] width 100 height 10
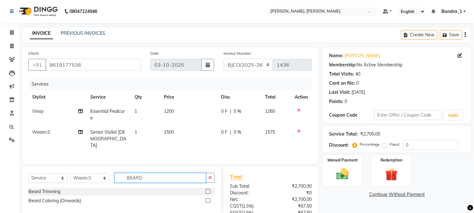
type input "BEARD"
click at [207, 190] on label at bounding box center [208, 191] width 5 height 5
click at [207, 190] on input "checkbox" at bounding box center [208, 191] width 4 height 4
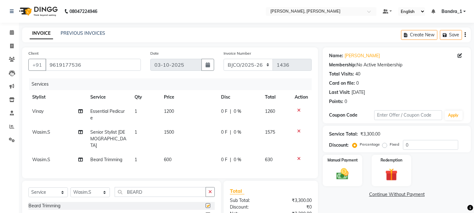
checkbox input "false"
click at [167, 157] on span "600" at bounding box center [168, 160] width 8 height 6
select select "54154"
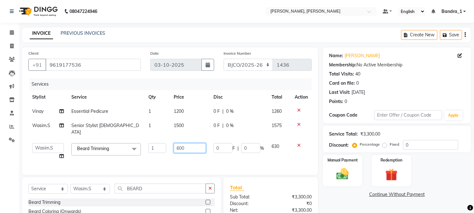
click at [180, 143] on input "600" at bounding box center [190, 148] width 32 height 10
type input "1000"
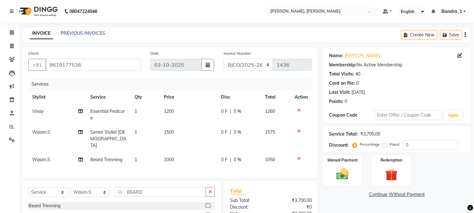
click at [194, 158] on div "Services Stylist Service Qty Price Disc Total Action Vinay Essential Pedicure 1…" at bounding box center [169, 124] width 283 height 93
drag, startPoint x: 149, startPoint y: 191, endPoint x: 88, endPoint y: 169, distance: 64.5
click at [102, 175] on div "Client +91 9619177536 Date 03-10-2025 Invoice Number CPGS/2025-26 BJCO/2025-26 …" at bounding box center [169, 160] width 305 height 226
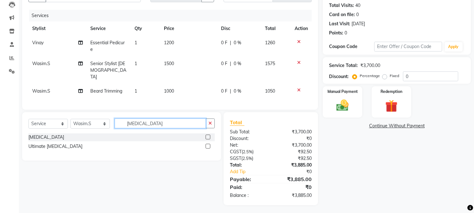
type input "BOTOX"
click at [208, 135] on label at bounding box center [208, 137] width 5 height 5
click at [208, 135] on input "checkbox" at bounding box center [208, 137] width 4 height 4
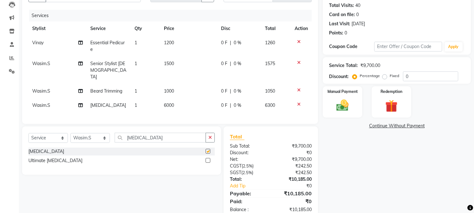
checkbox input "false"
click at [165, 102] on span "6000" at bounding box center [169, 105] width 10 height 6
select select "54154"
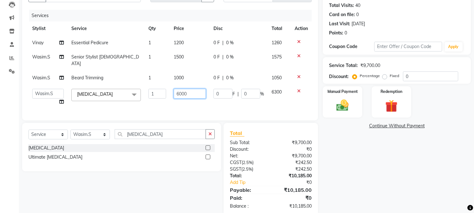
click at [180, 89] on input "6000" at bounding box center [190, 94] width 32 height 10
type input "3000"
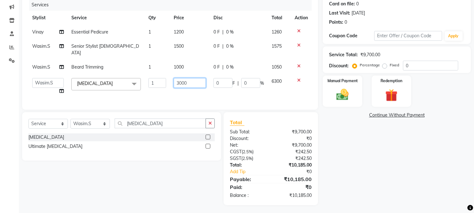
click at [194, 78] on input "3000" at bounding box center [190, 83] width 32 height 10
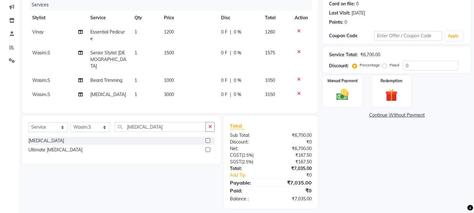
click at [288, 91] on td "3150" at bounding box center [276, 94] width 30 height 14
select select "54154"
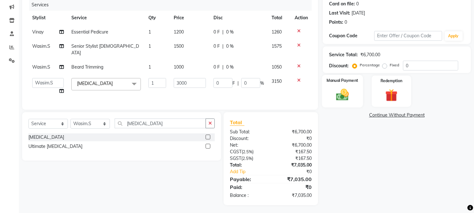
click at [343, 94] on img at bounding box center [342, 94] width 21 height 15
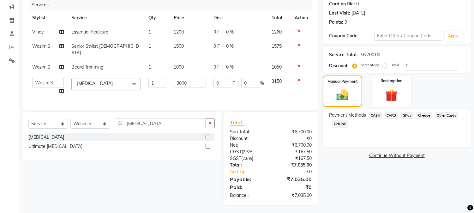
click at [406, 115] on span "GPay" at bounding box center [407, 115] width 13 height 7
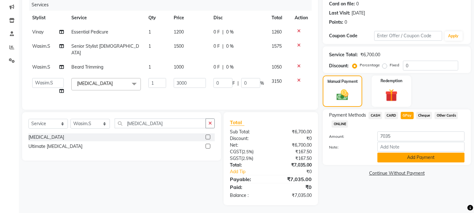
click at [420, 160] on button "Add Payment" at bounding box center [420, 158] width 87 height 10
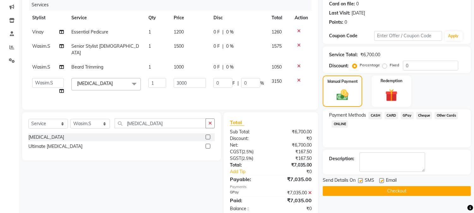
drag, startPoint x: 361, startPoint y: 179, endPoint x: 367, endPoint y: 179, distance: 6.3
click at [361, 179] on label at bounding box center [360, 180] width 5 height 5
click at [361, 179] on input "checkbox" at bounding box center [360, 181] width 4 height 4
checkbox input "false"
click at [385, 179] on div "Email" at bounding box center [390, 181] width 22 height 8
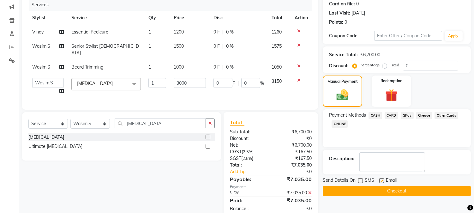
click at [383, 181] on label at bounding box center [381, 180] width 5 height 5
click at [383, 181] on input "checkbox" at bounding box center [381, 181] width 4 height 4
checkbox input "false"
click at [382, 189] on button "Checkout" at bounding box center [397, 191] width 148 height 10
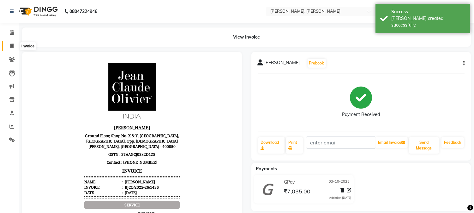
click at [12, 47] on icon at bounding box center [11, 46] width 3 height 5
select select "service"
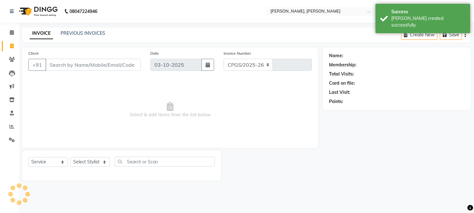
select select "7997"
type input "1437"
click at [75, 33] on link "PREVIOUS INVOICES" at bounding box center [83, 33] width 45 height 6
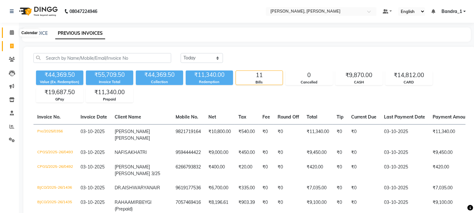
drag, startPoint x: 9, startPoint y: 33, endPoint x: 84, endPoint y: 0, distance: 81.9
click at [10, 33] on icon at bounding box center [12, 32] width 4 height 5
